Goal: Information Seeking & Learning: Check status

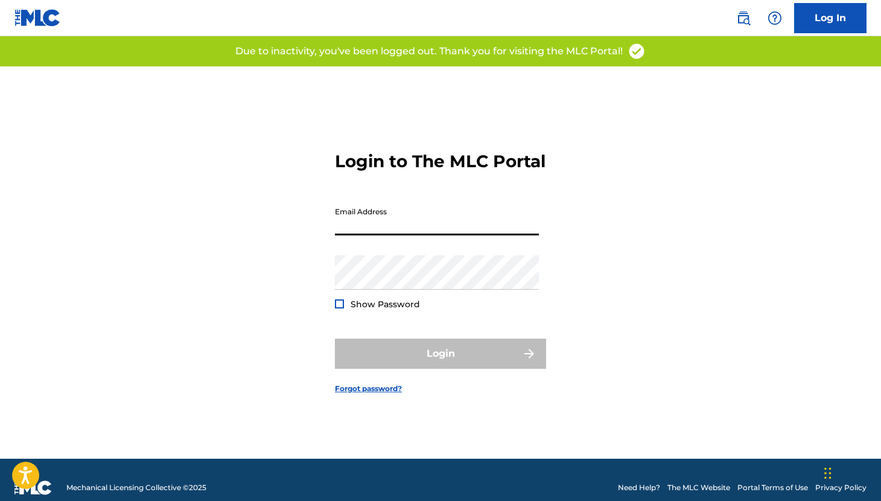
click at [410, 230] on input "Email Address" at bounding box center [437, 218] width 204 height 34
type input "[EMAIL_ADDRESS][DOMAIN_NAME]"
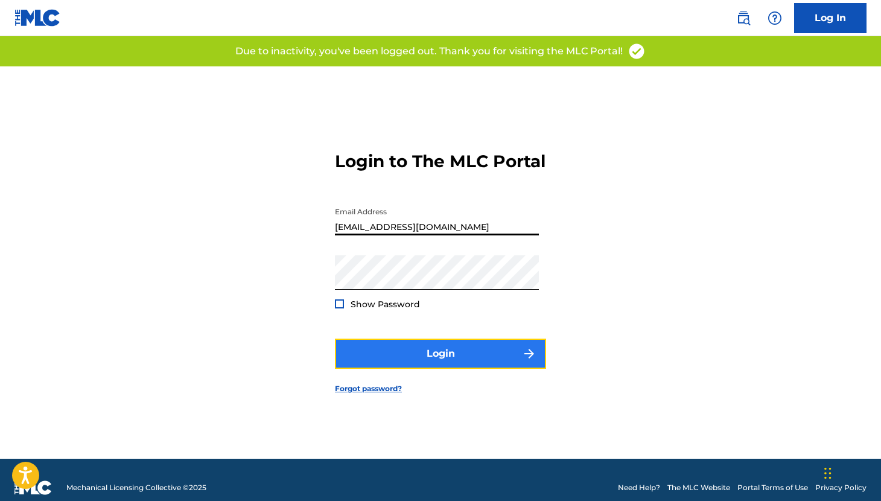
click at [413, 365] on button "Login" at bounding box center [440, 354] width 211 height 30
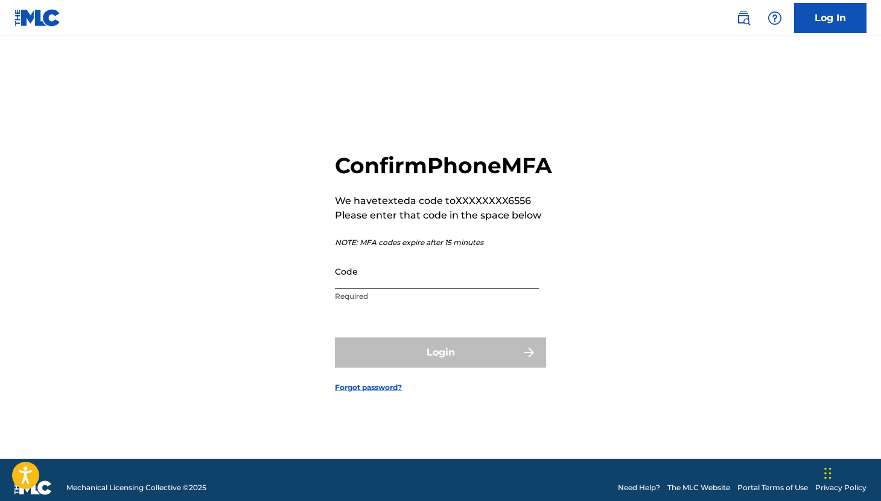
click at [380, 288] on input "Code" at bounding box center [437, 271] width 204 height 34
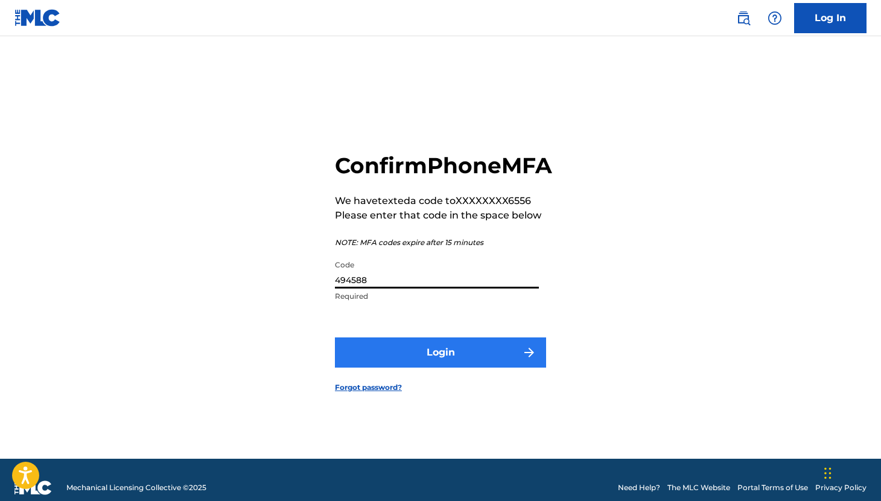
type input "494588"
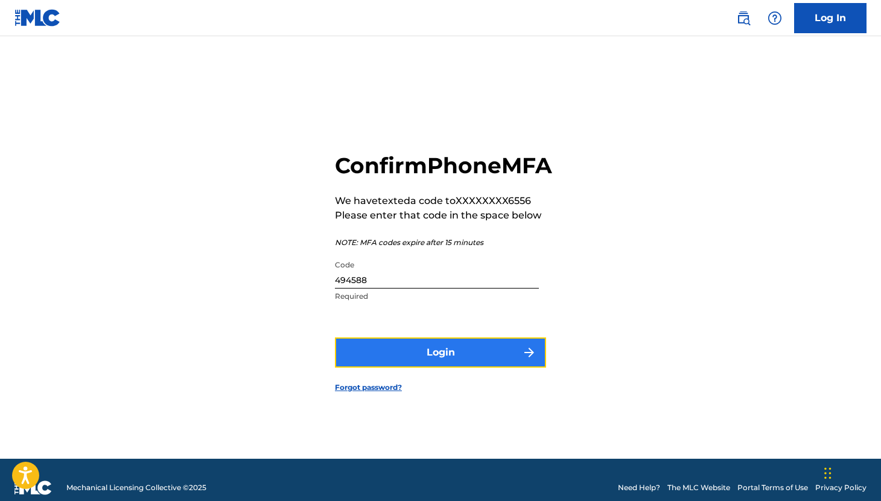
click at [381, 366] on button "Login" at bounding box center [440, 352] width 211 height 30
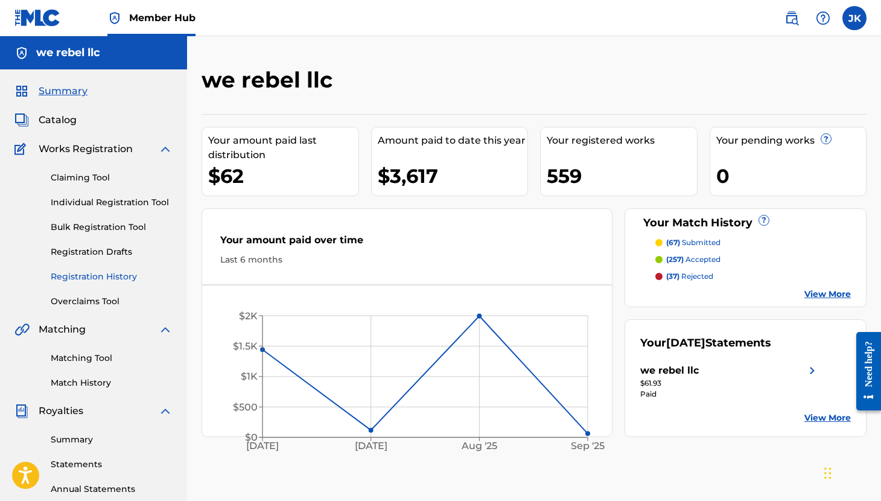
click at [89, 272] on link "Registration History" at bounding box center [112, 276] width 122 height 13
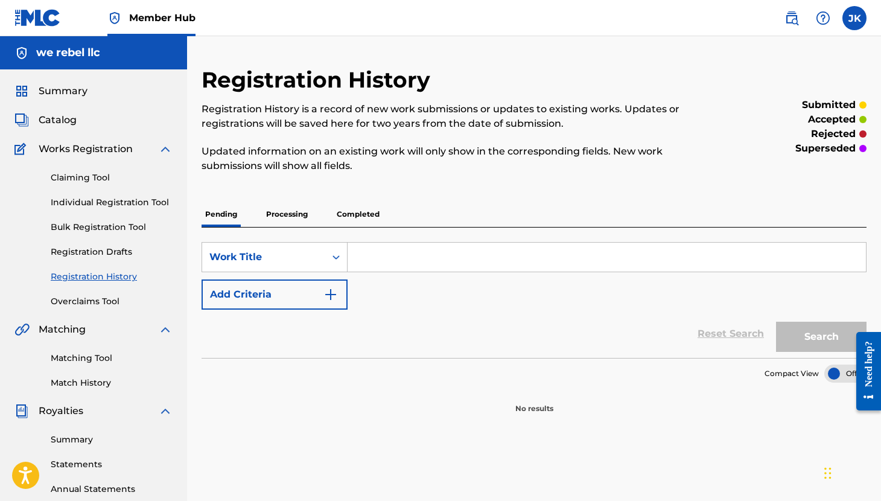
click at [294, 212] on p "Processing" at bounding box center [287, 214] width 49 height 25
click at [337, 219] on p "Completed" at bounding box center [358, 214] width 50 height 25
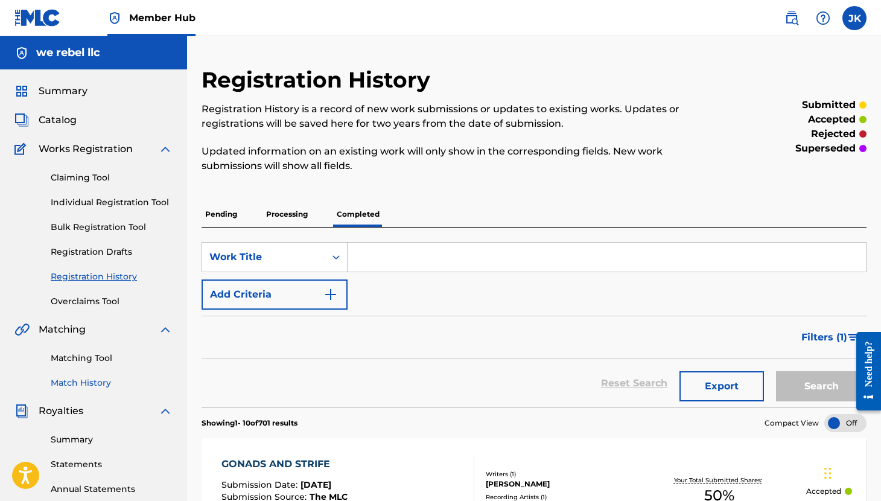
click at [94, 382] on link "Match History" at bounding box center [112, 383] width 122 height 13
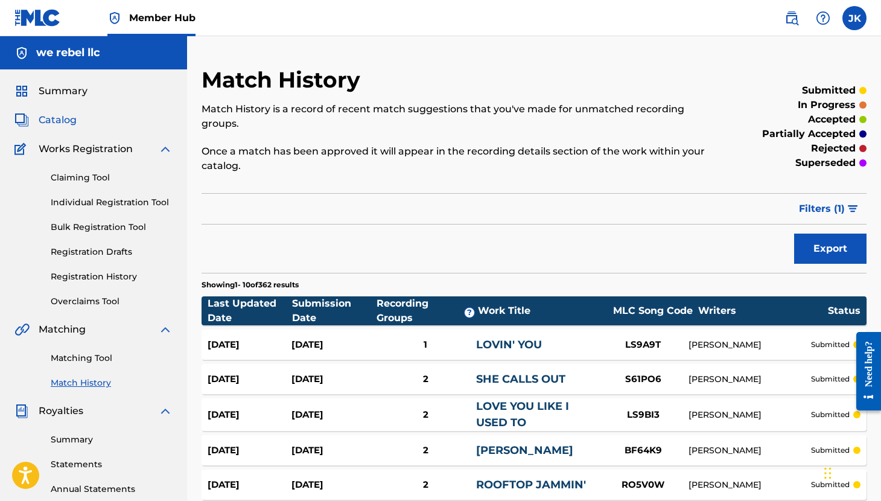
click at [65, 120] on span "Catalog" at bounding box center [58, 120] width 38 height 14
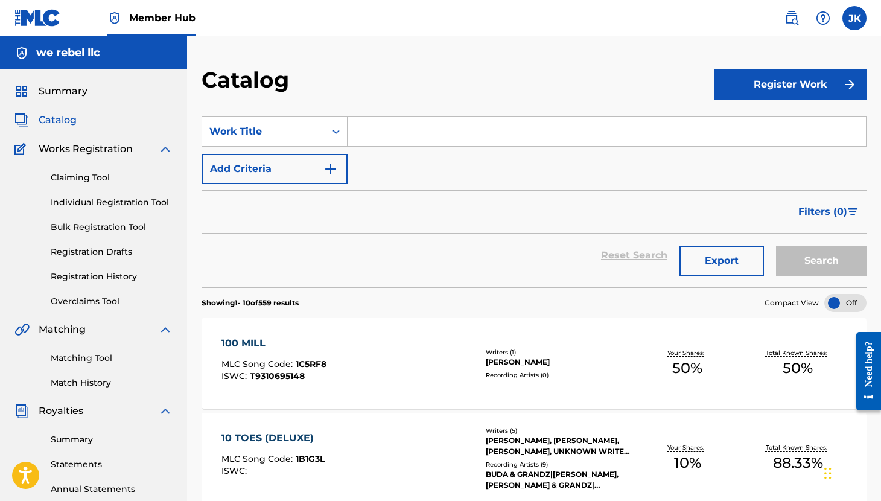
click at [404, 130] on input "Search Form" at bounding box center [607, 131] width 518 height 29
paste input "Pyrex Vision"
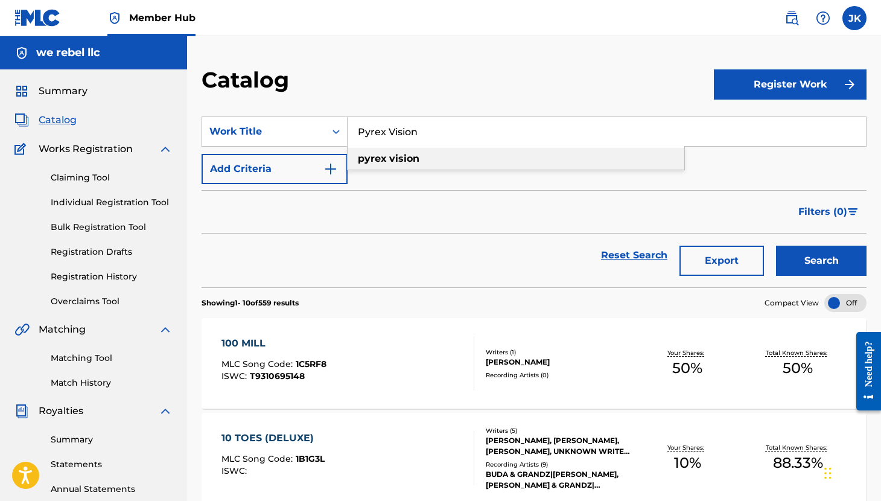
click at [430, 159] on div "pyrex vision" at bounding box center [516, 159] width 337 height 22
type input "pyrex vision"
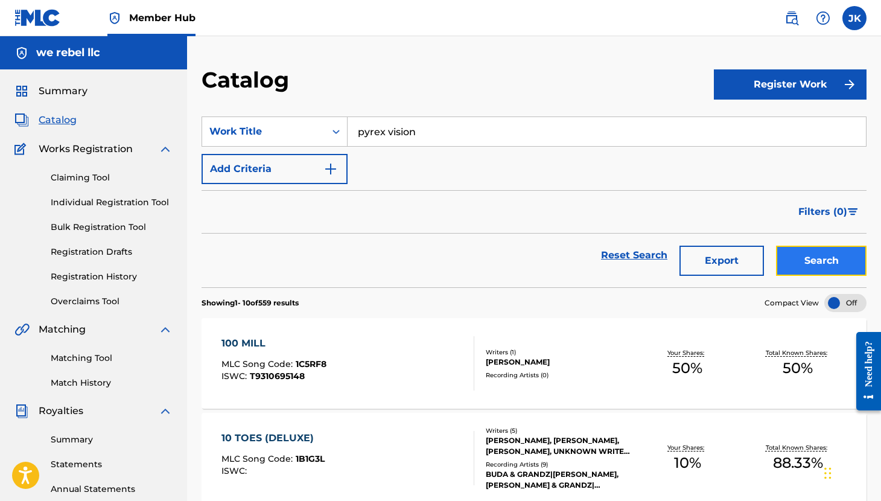
click at [795, 264] on button "Search" at bounding box center [821, 261] width 91 height 30
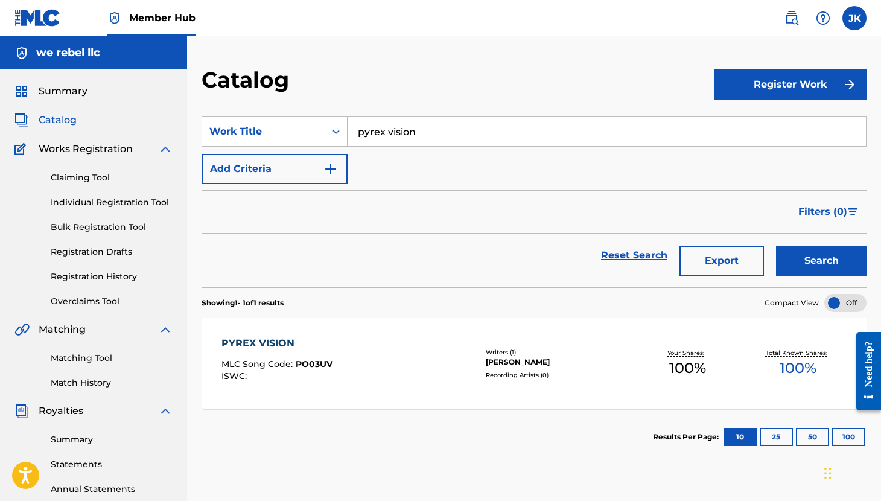
click at [287, 349] on div "PYREX VISION" at bounding box center [277, 343] width 111 height 14
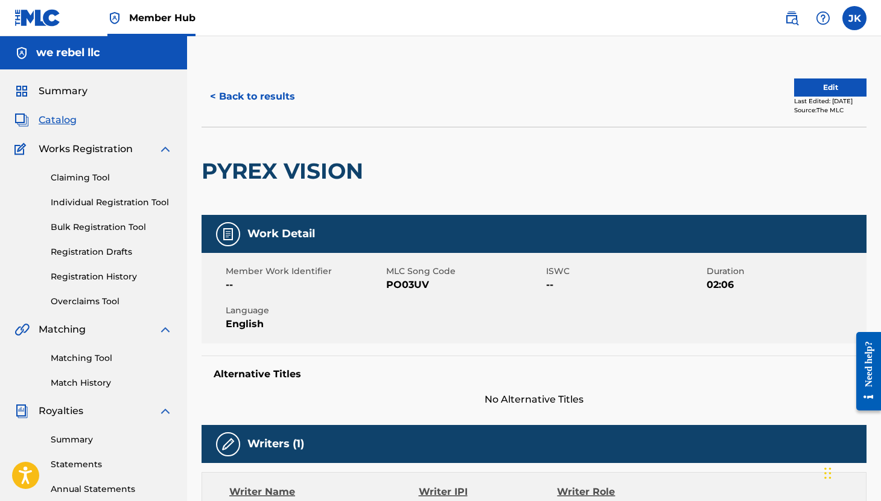
scroll to position [21, 0]
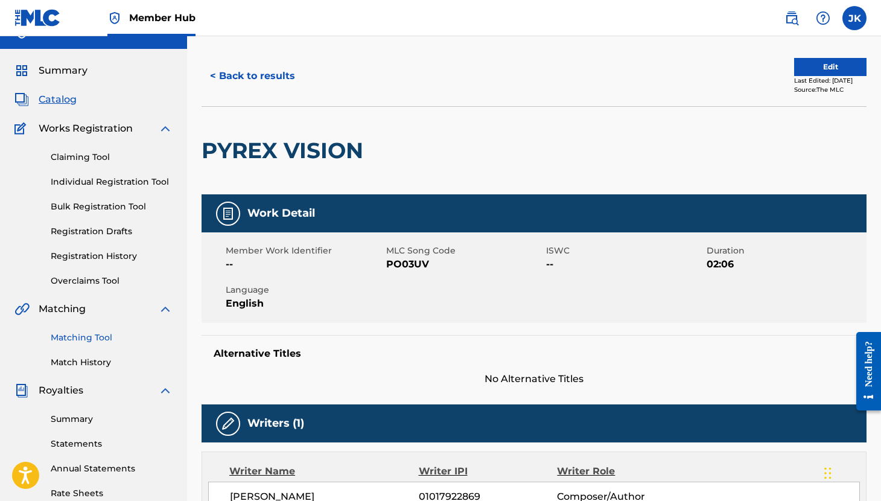
click at [83, 339] on link "Matching Tool" at bounding box center [112, 337] width 122 height 13
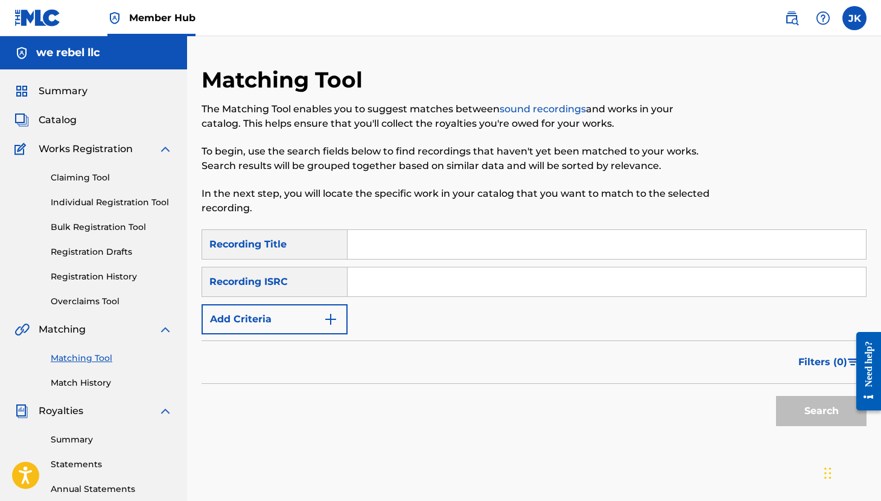
click at [383, 253] on input "Search Form" at bounding box center [607, 244] width 518 height 29
paste input "Pyrex Vision"
type input "Pyrex Vision"
click at [375, 285] on input "Search Form" at bounding box center [607, 281] width 518 height 29
paste input "QZK6F2573937"
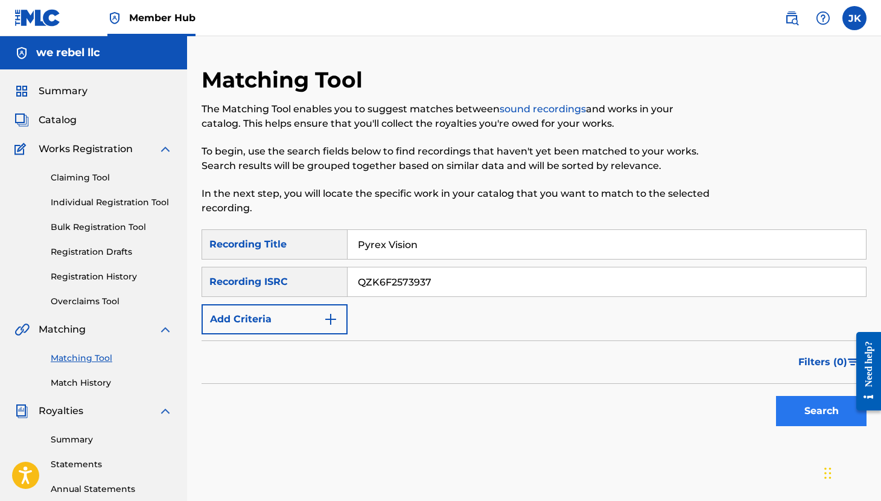
type input "QZK6F2573937"
click at [818, 413] on button "Search" at bounding box center [821, 411] width 91 height 30
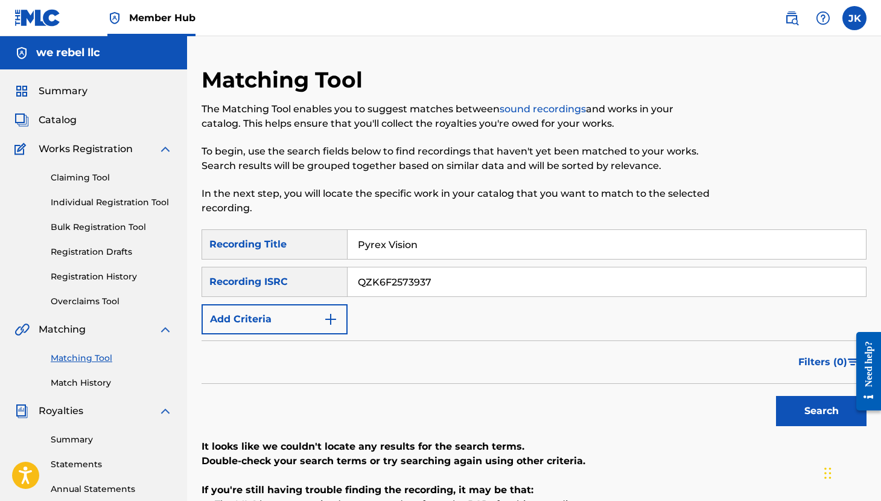
click at [442, 289] on input "QZK6F2573937" at bounding box center [607, 281] width 518 height 29
click at [442, 238] on input "Pyrex Vision" at bounding box center [607, 244] width 518 height 29
click at [437, 279] on input "QZK6F2573937" at bounding box center [607, 281] width 518 height 29
drag, startPoint x: 445, startPoint y: 246, endPoint x: 312, endPoint y: 244, distance: 132.8
click at [312, 244] on div "SearchWithCriteriafa40f921-126e-4c76-b3eb-0772ca2206ee Recording Title Pyrex Vi…" at bounding box center [534, 244] width 665 height 30
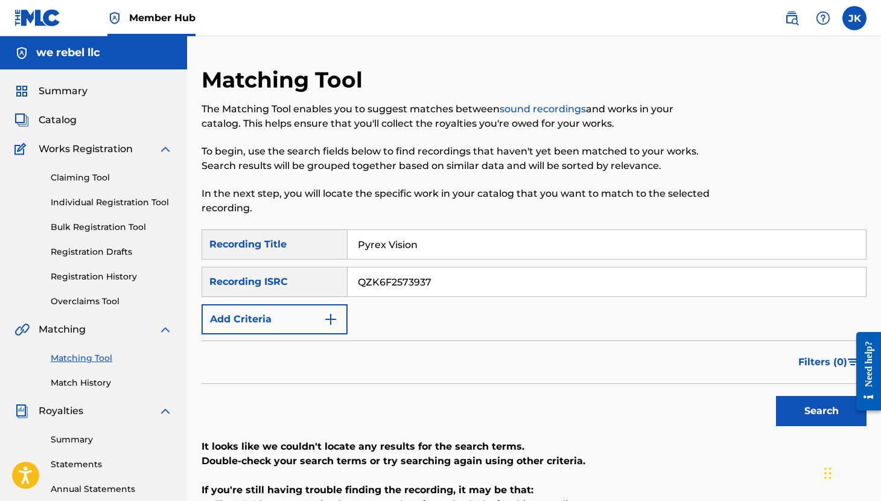
paste input "OKAY, NEXT"
type input "OKAY, NEXT"
click at [465, 288] on input "QZK6F2573937" at bounding box center [607, 281] width 518 height 29
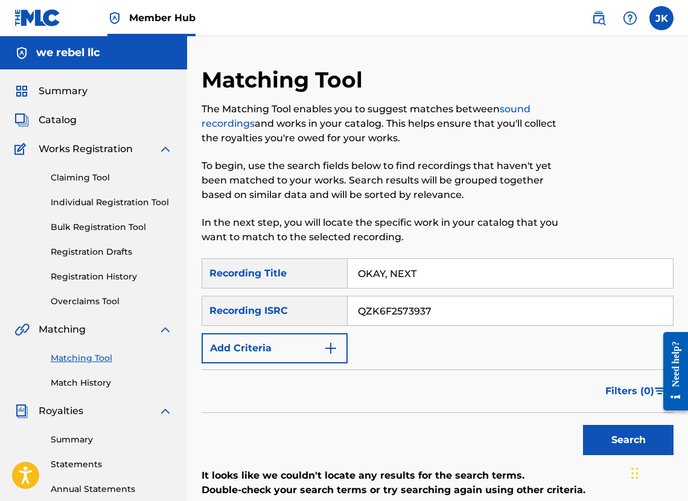
paste input "MEQ2328930"
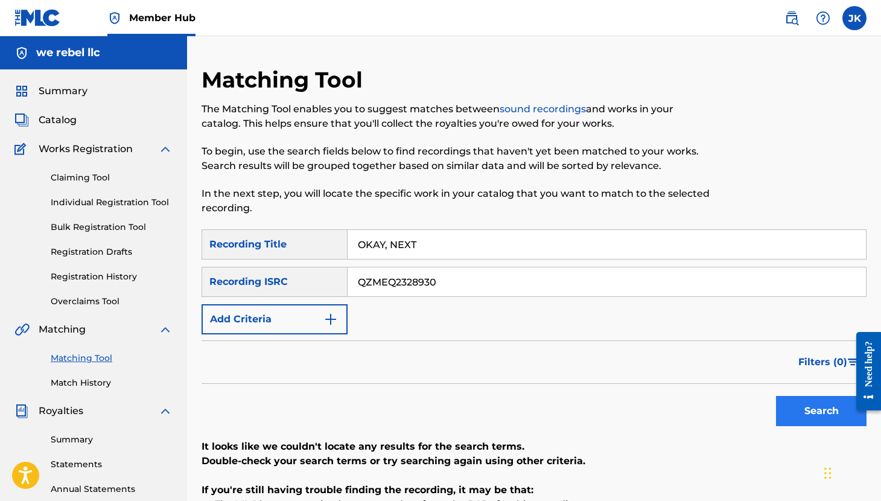
type input "QZMEQ2328930"
click at [817, 419] on button "Search" at bounding box center [821, 411] width 91 height 30
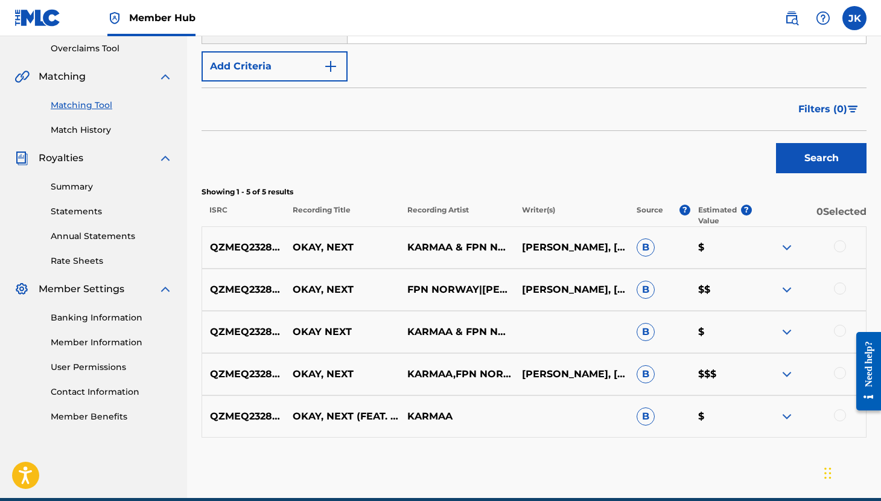
scroll to position [183, 0]
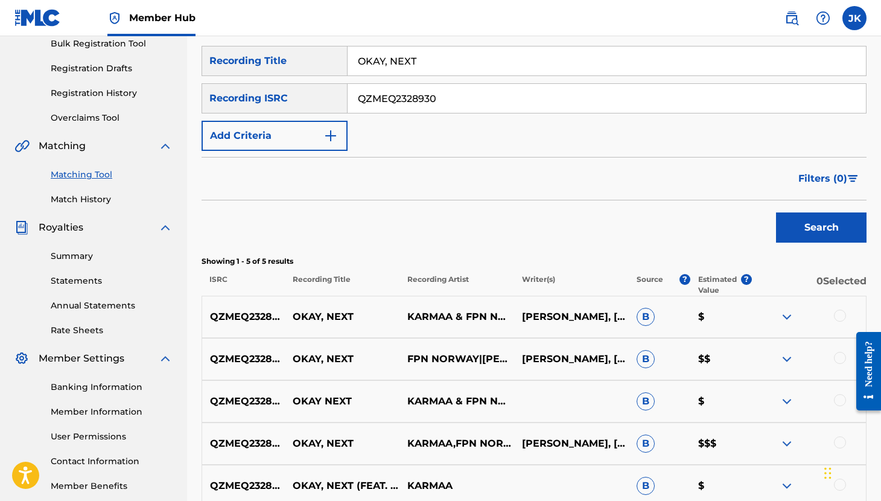
click at [435, 62] on input "OKAY, NEXT" at bounding box center [607, 60] width 518 height 29
paste input "Anti-Hero"
type input "Anti-Hero"
click at [435, 97] on input "QZMEQ2328930" at bounding box center [607, 98] width 518 height 29
paste input "FYX2541432"
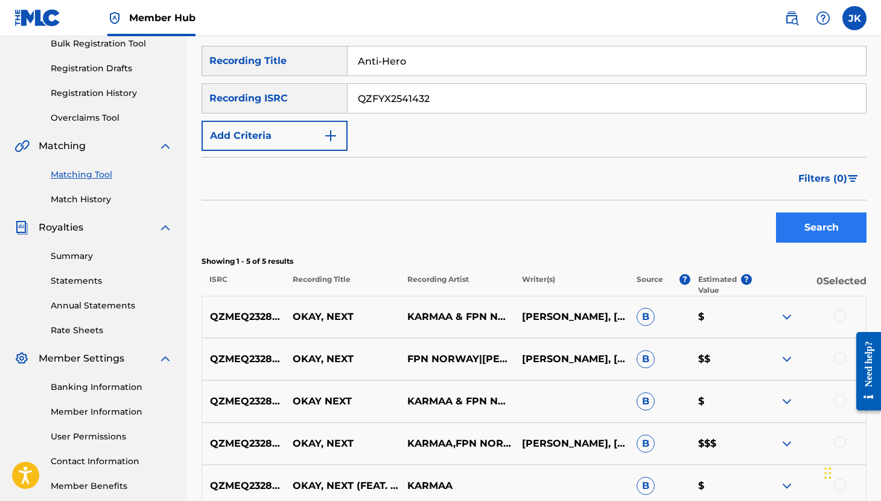
type input "QZFYX2541432"
click at [824, 223] on button "Search" at bounding box center [821, 227] width 91 height 30
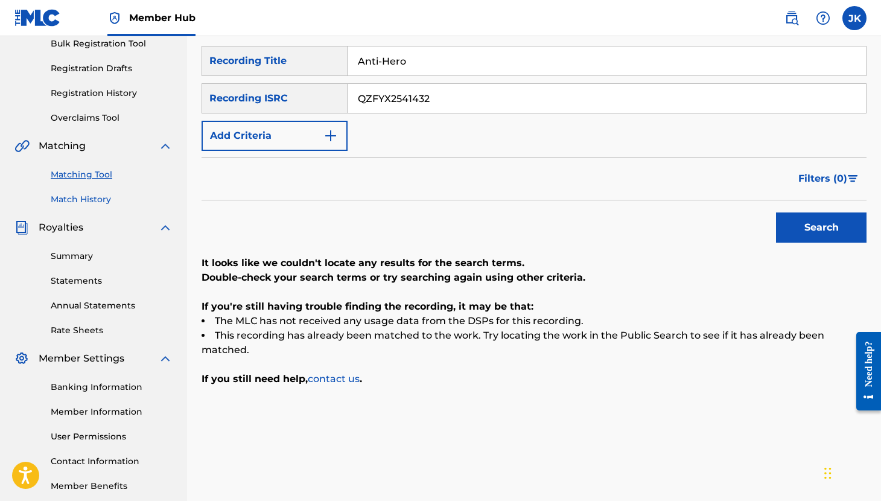
click at [98, 205] on link "Match History" at bounding box center [112, 199] width 122 height 13
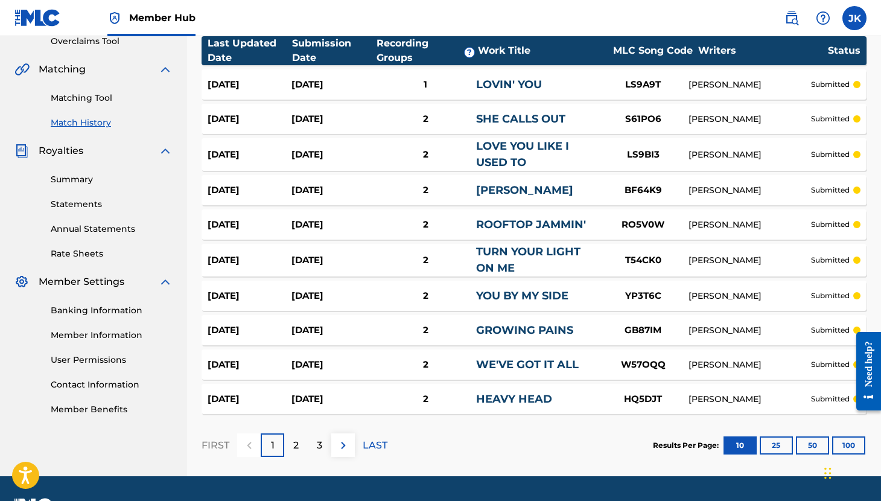
scroll to position [293, 0]
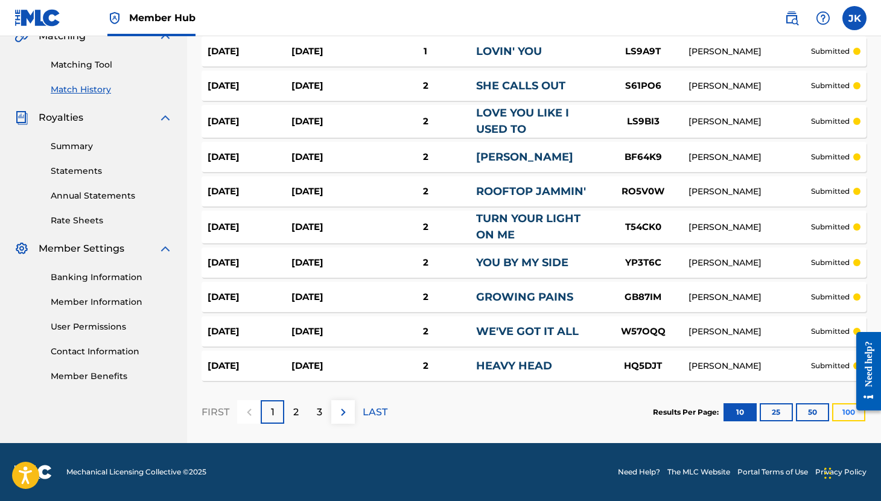
click at [841, 413] on button "100" at bounding box center [848, 412] width 33 height 18
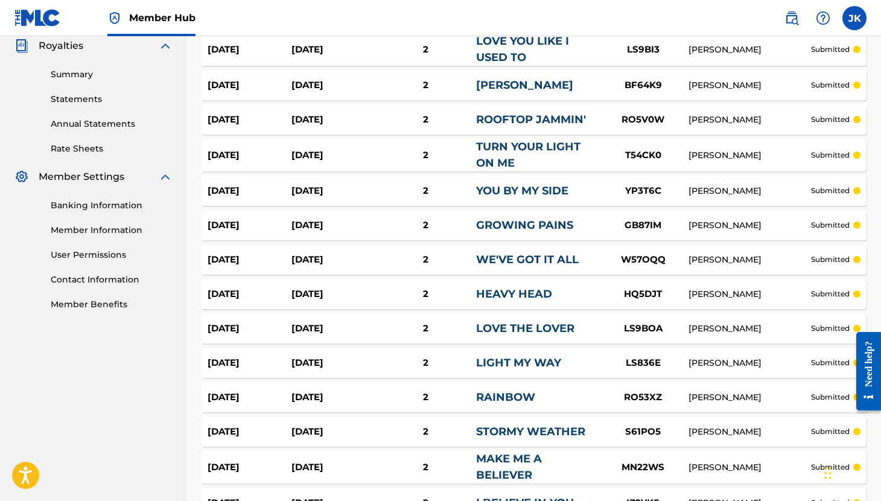
scroll to position [0, 0]
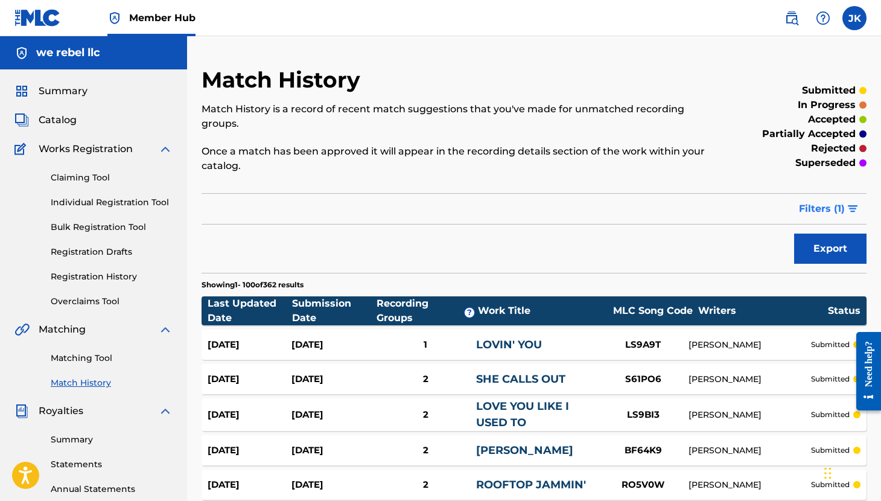
click at [854, 204] on button "Filters ( 1 )" at bounding box center [829, 209] width 75 height 30
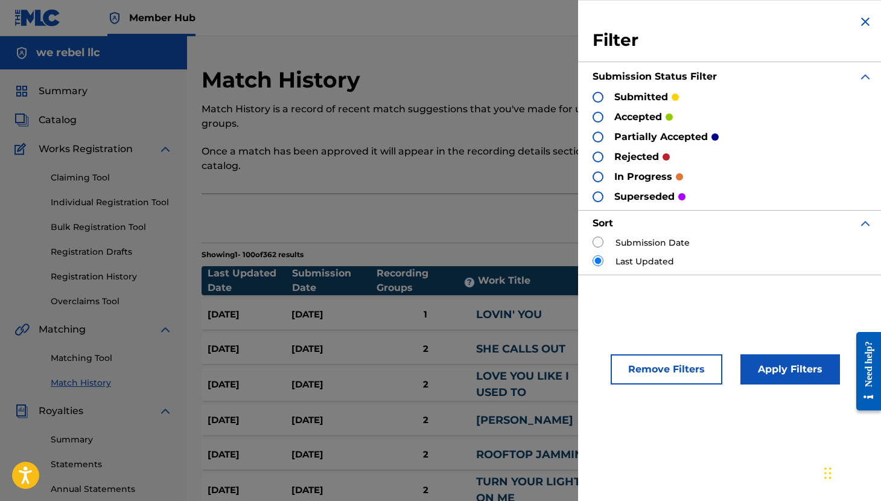
click at [598, 156] on div at bounding box center [598, 156] width 11 height 11
click at [788, 375] on button "Apply Filters" at bounding box center [791, 369] width 100 height 30
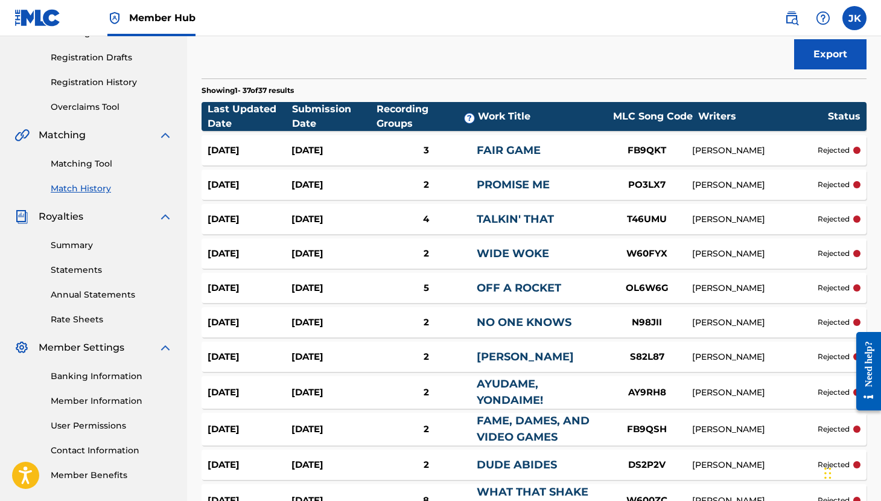
scroll to position [184, 0]
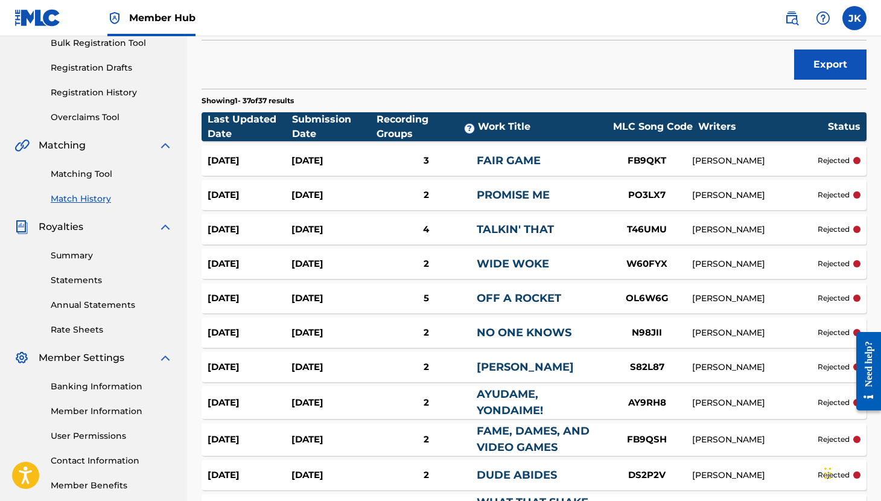
click at [506, 156] on link "FAIR GAME" at bounding box center [509, 160] width 64 height 13
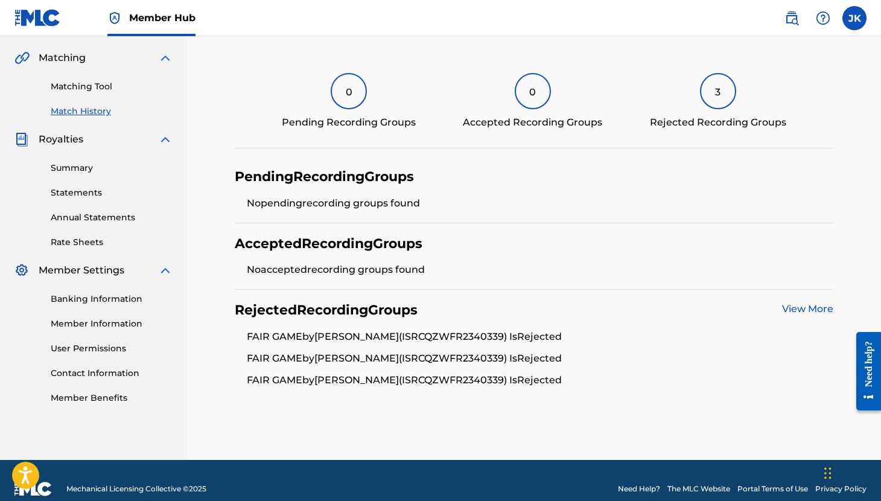
scroll to position [273, 0]
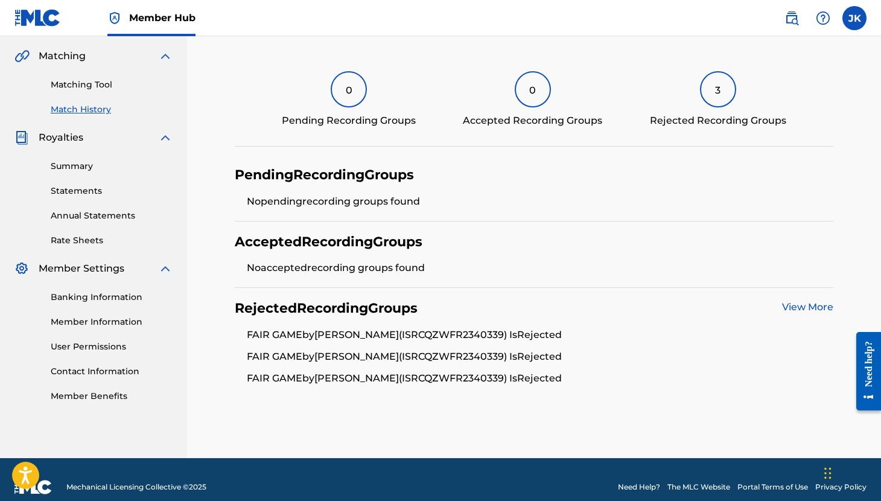
click at [796, 304] on link "View More" at bounding box center [807, 306] width 51 height 11
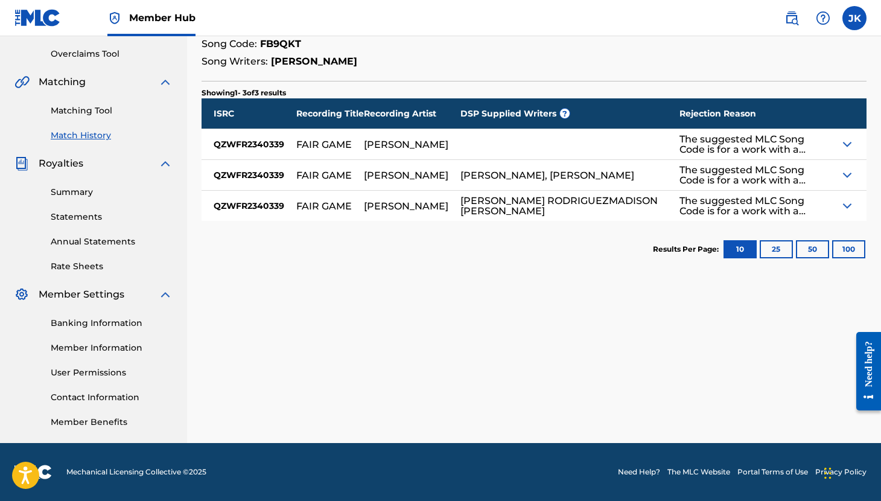
scroll to position [211, 0]
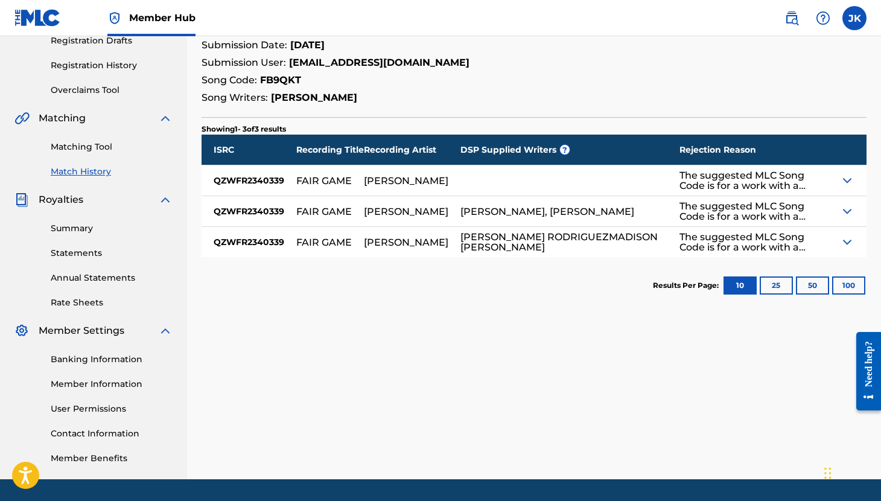
click at [847, 179] on img at bounding box center [847, 180] width 14 height 14
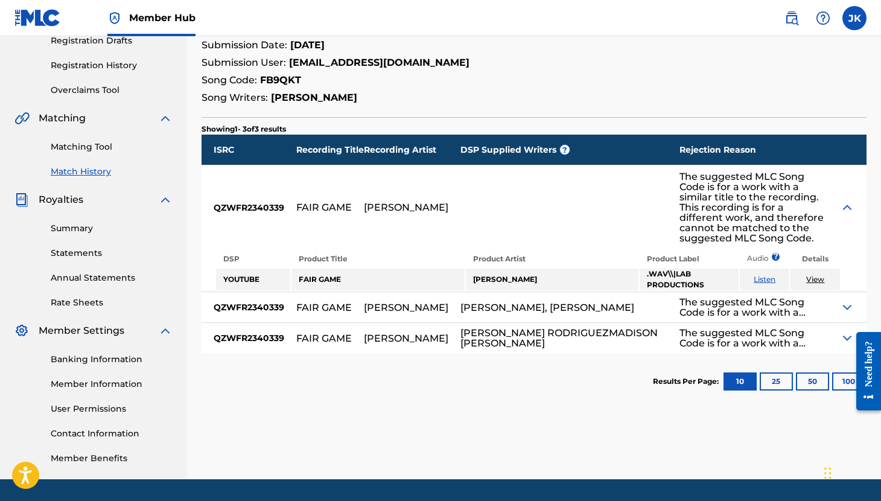
click at [849, 301] on img at bounding box center [847, 307] width 14 height 14
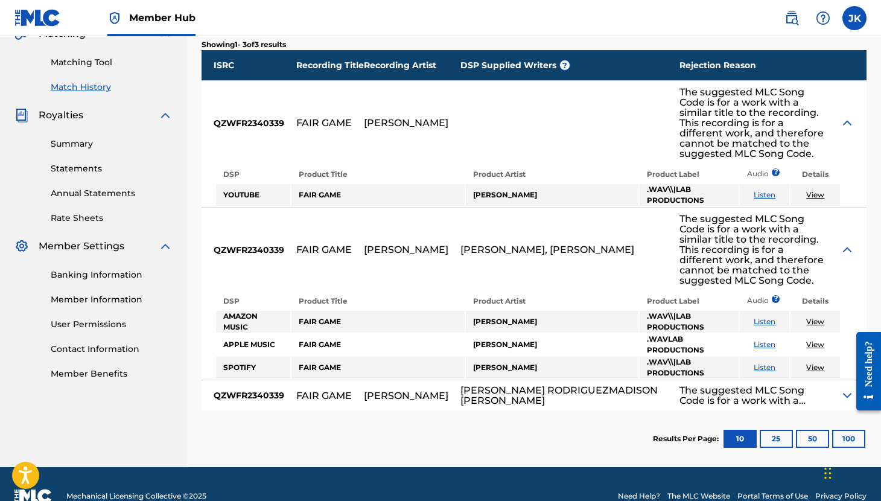
scroll to position [299, 0]
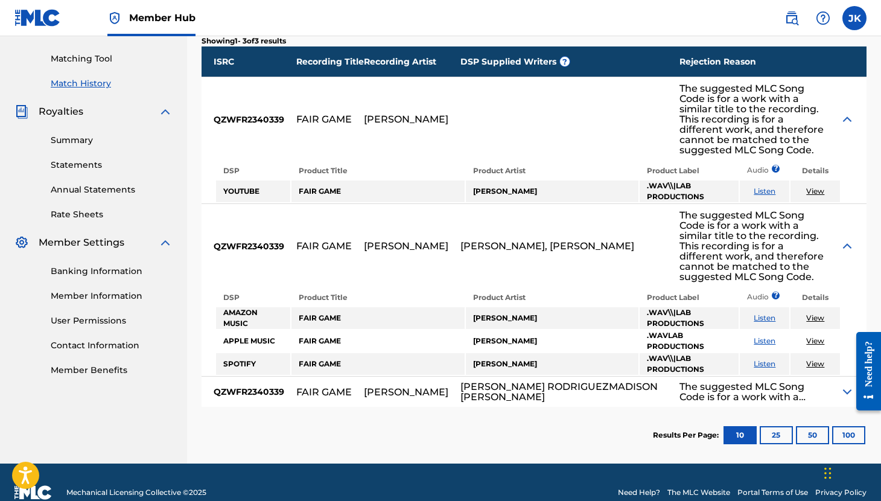
click at [846, 384] on img at bounding box center [847, 391] width 14 height 14
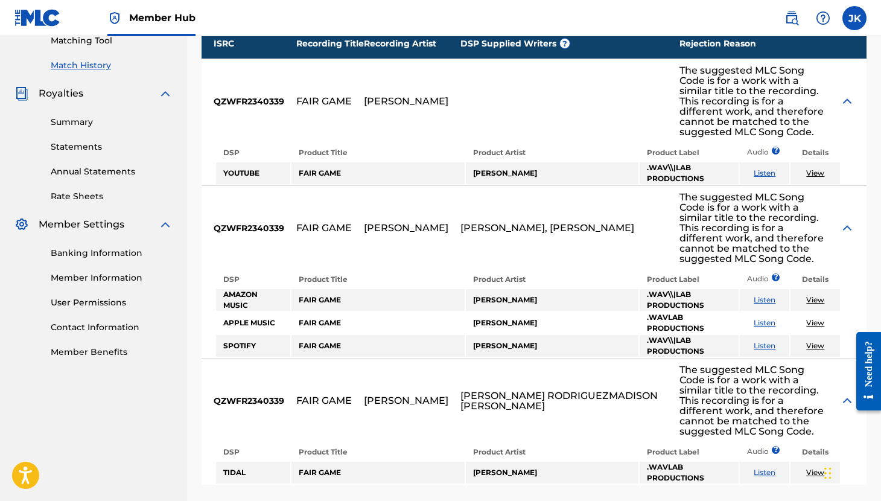
scroll to position [285, 0]
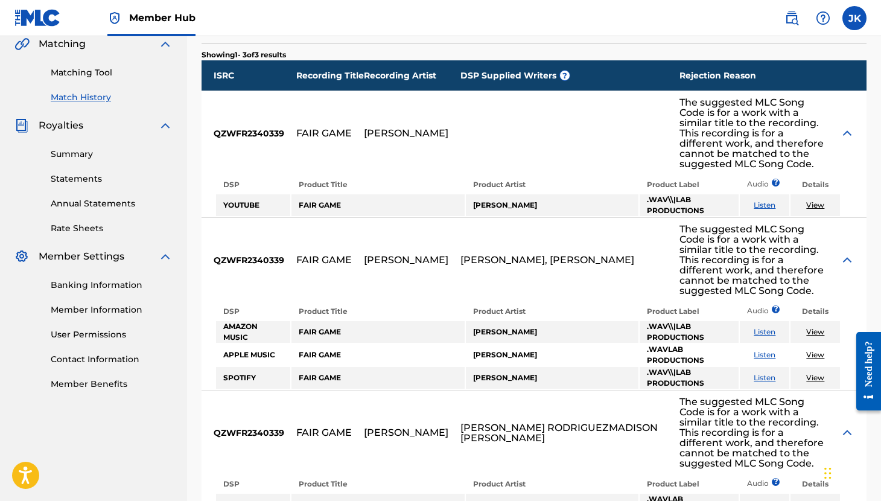
click at [762, 200] on link "Listen" at bounding box center [765, 204] width 22 height 9
click at [819, 194] on td "View" at bounding box center [815, 205] width 49 height 22
click at [819, 200] on link "View" at bounding box center [815, 204] width 18 height 9
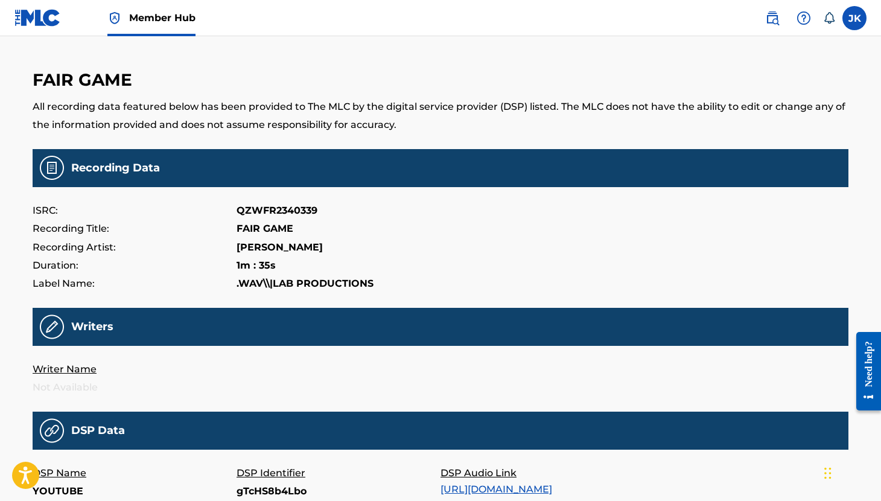
scroll to position [13, 0]
